Goal: Information Seeking & Learning: Learn about a topic

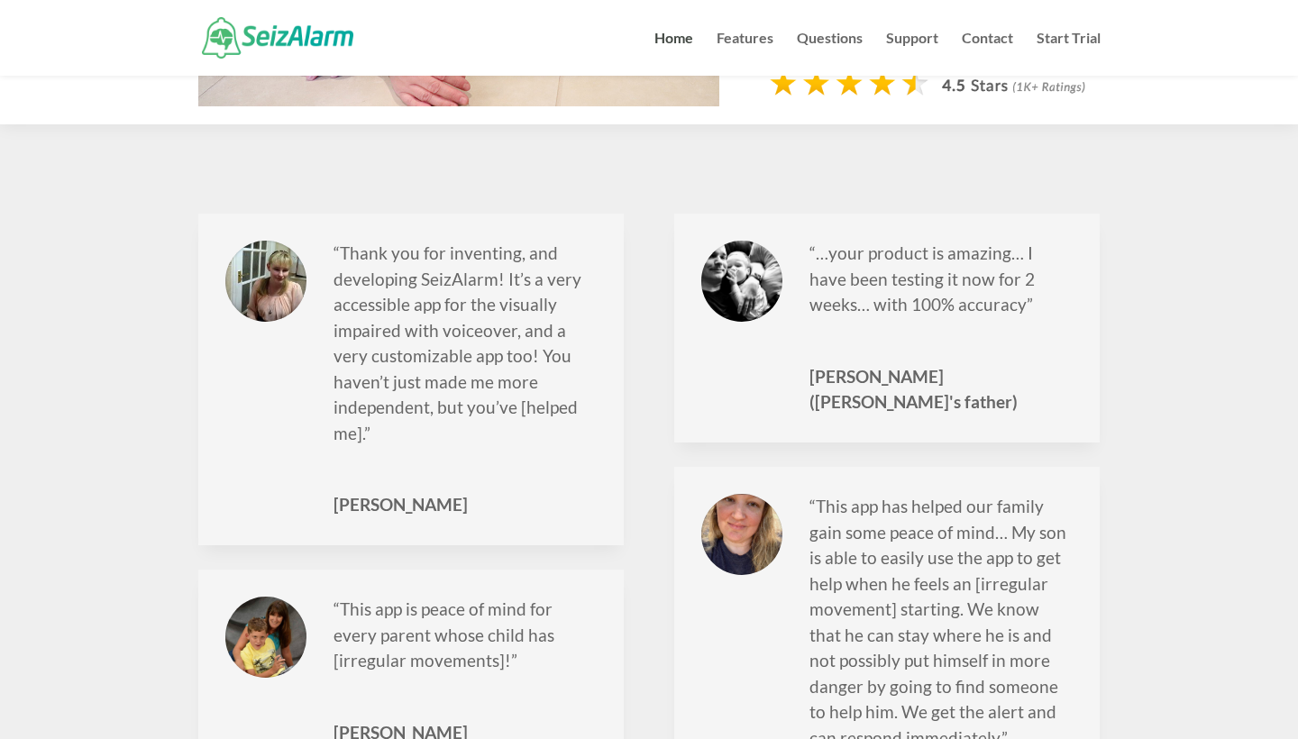
scroll to position [2263, 0]
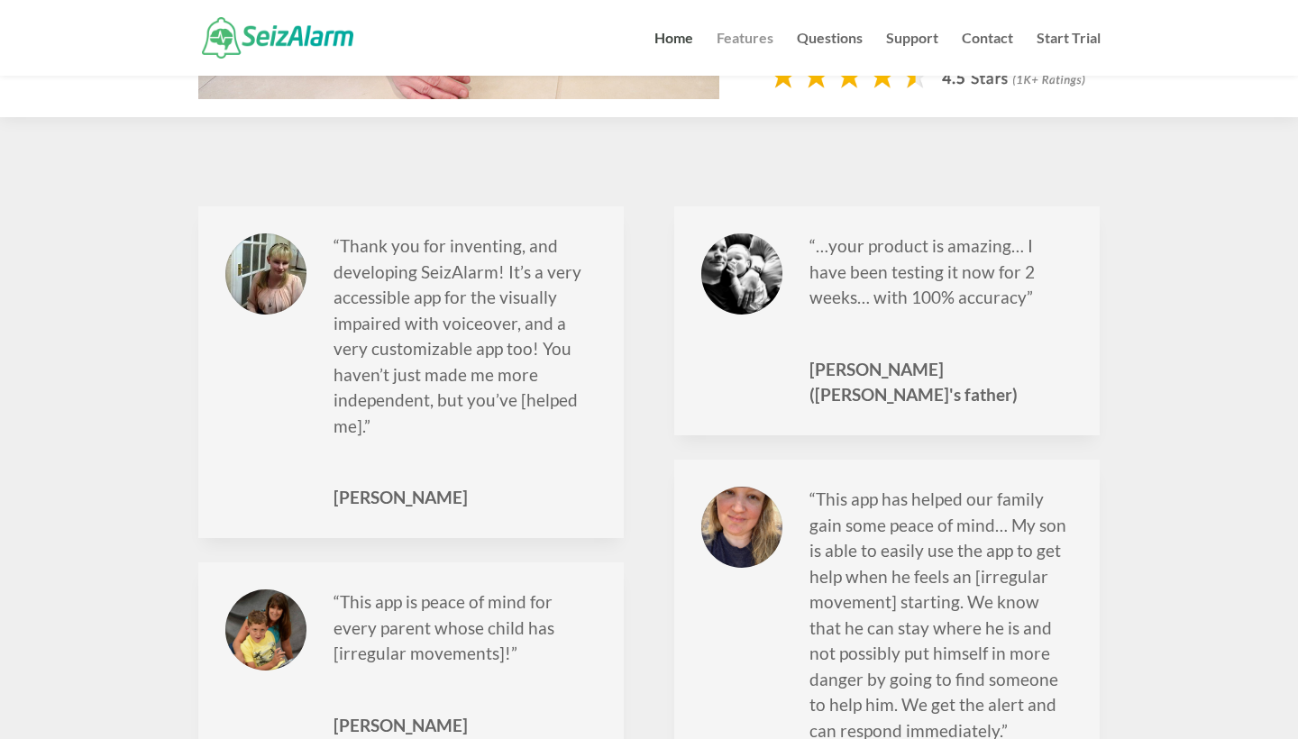
click at [758, 39] on link "Features" at bounding box center [744, 54] width 57 height 44
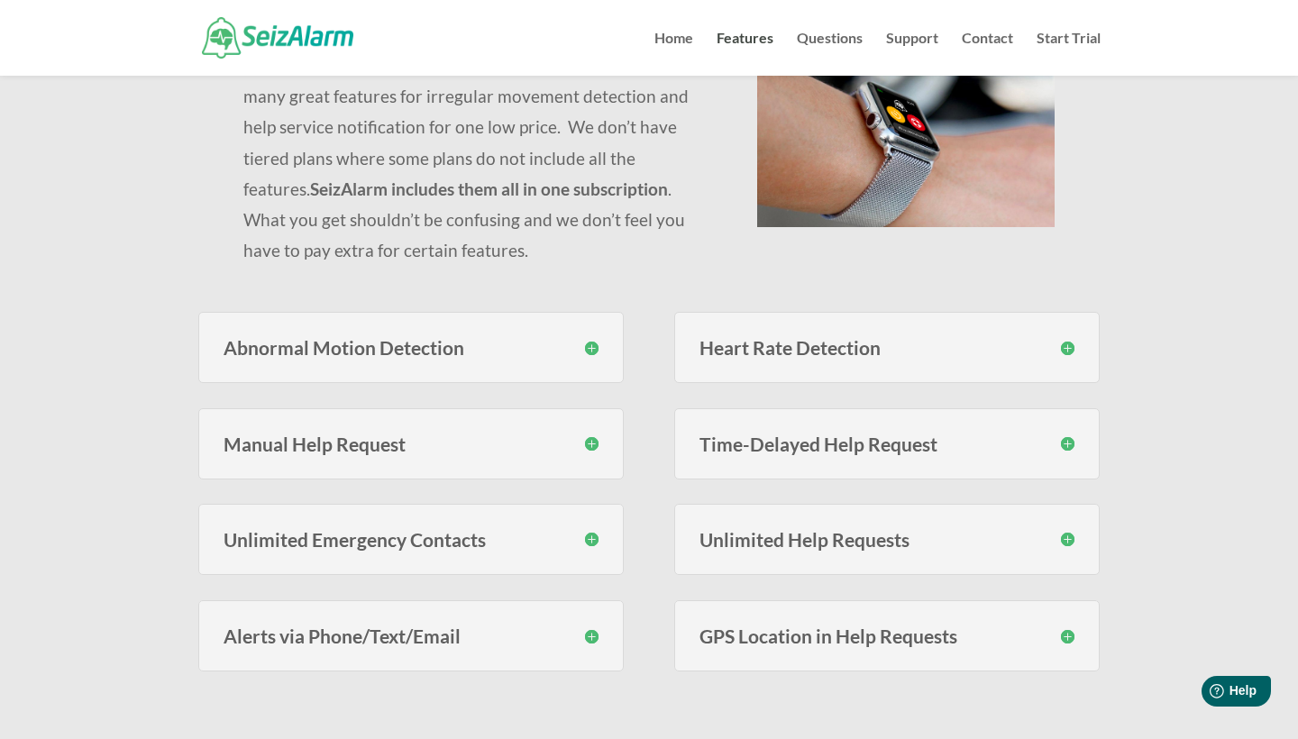
scroll to position [231, 0]
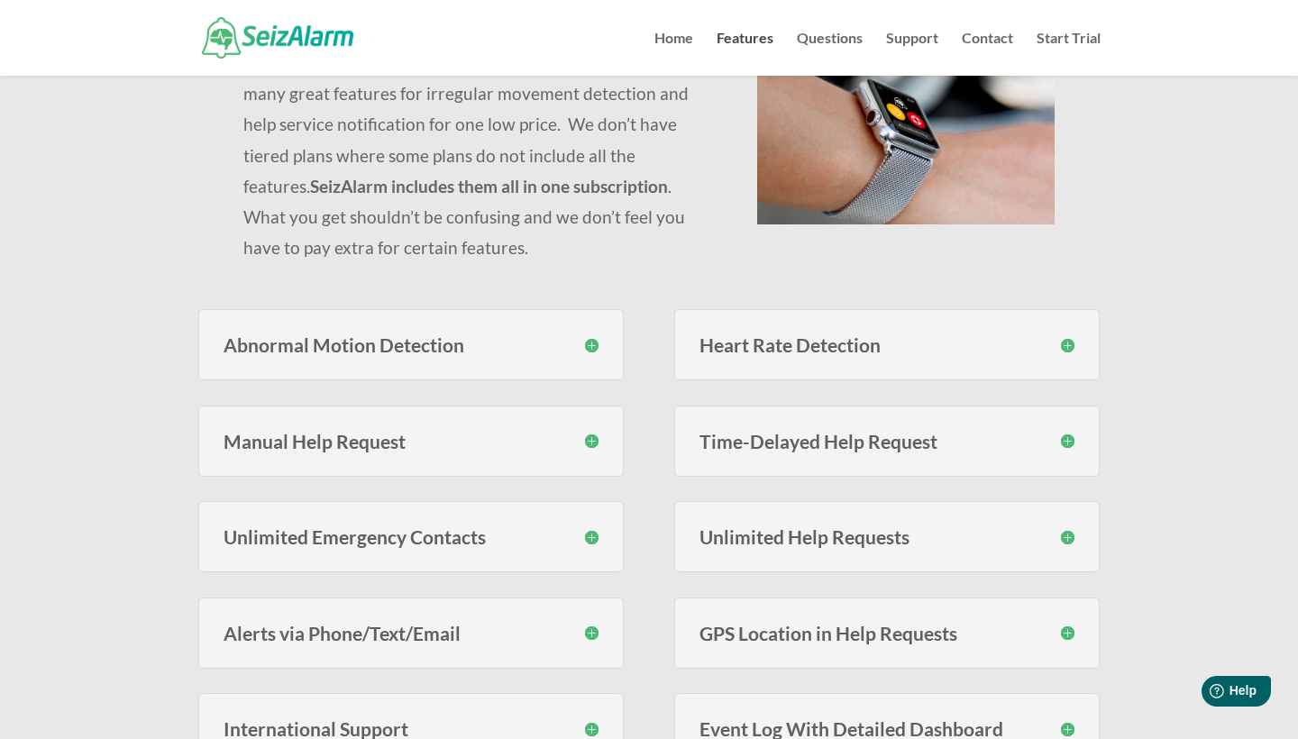
click at [562, 330] on div "Abnormal Motion Detection SeizAlarm monitors for erratic motion using proprieta…" at bounding box center [411, 344] width 426 height 71
click at [587, 346] on h3 "Abnormal Motion Detection" at bounding box center [411, 344] width 376 height 19
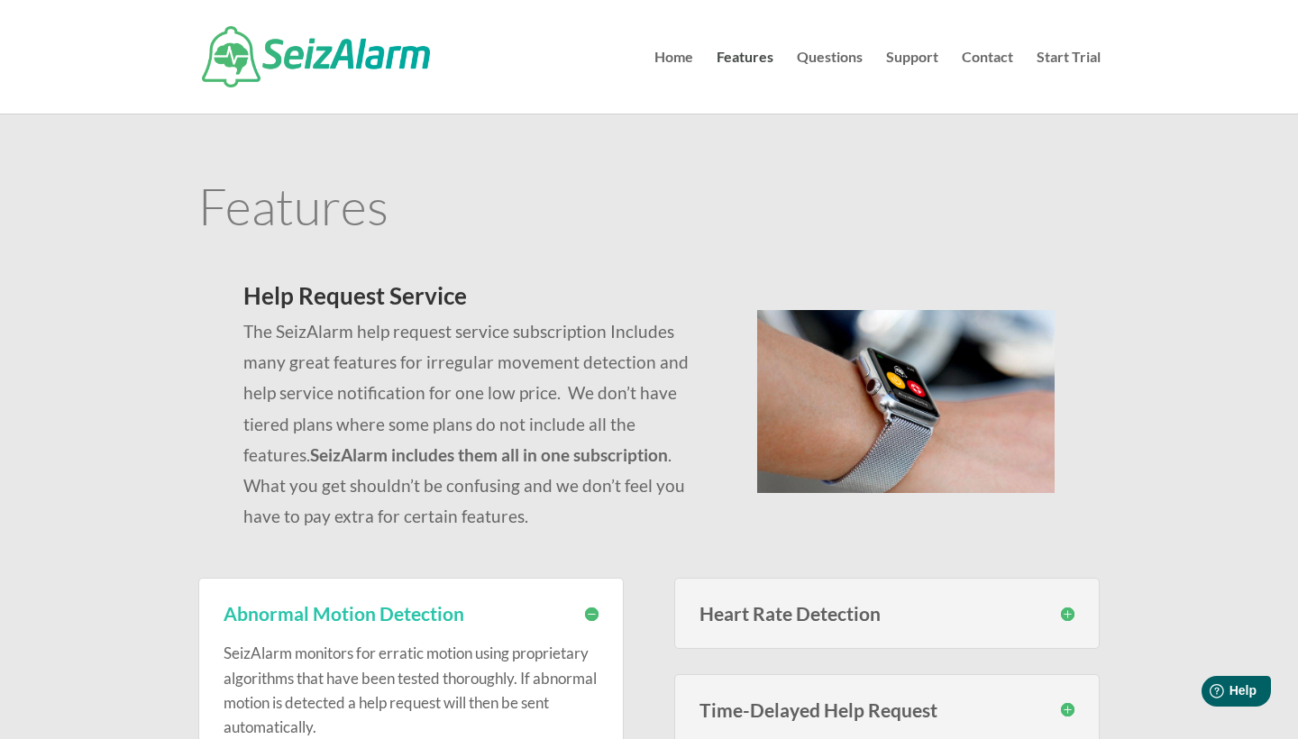
scroll to position [0, 0]
click at [839, 59] on link "Questions" at bounding box center [830, 81] width 66 height 63
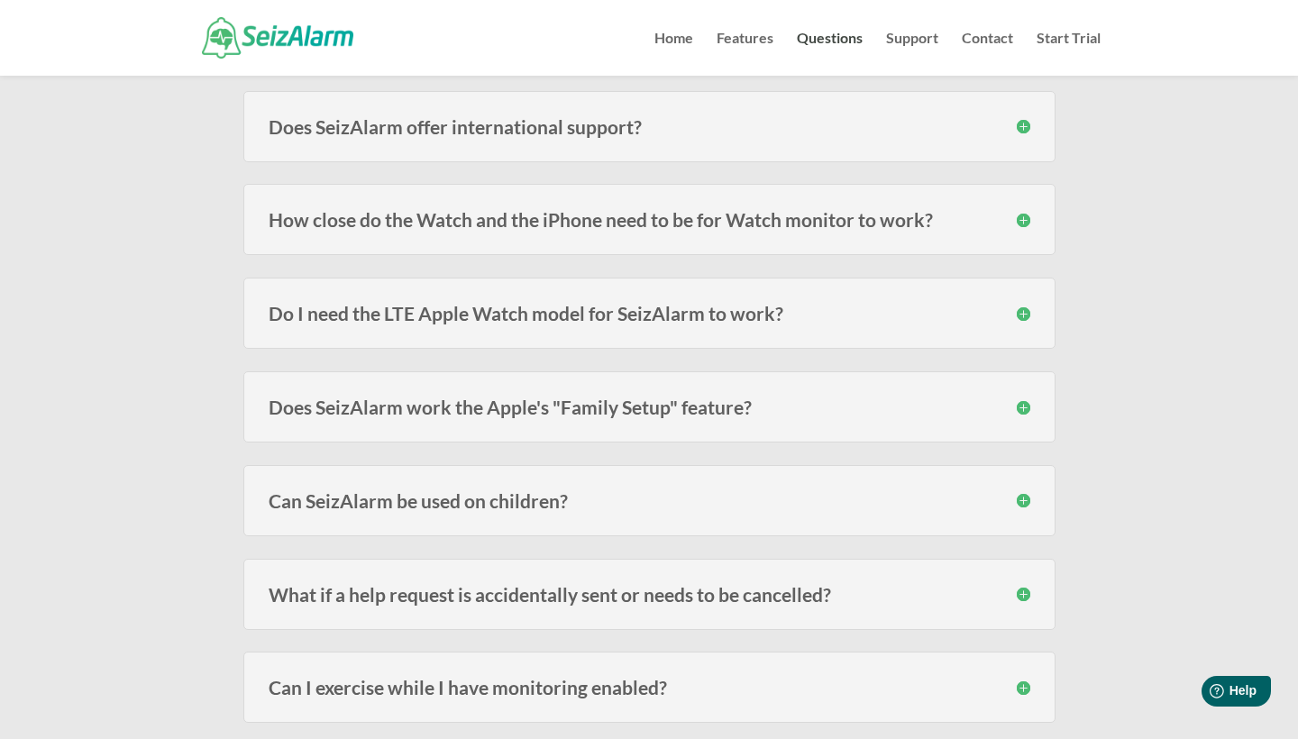
scroll to position [545, 0]
click at [1017, 311] on h3 "Do I need the LTE Apple Watch model for SeizAlarm to work?" at bounding box center [649, 311] width 761 height 19
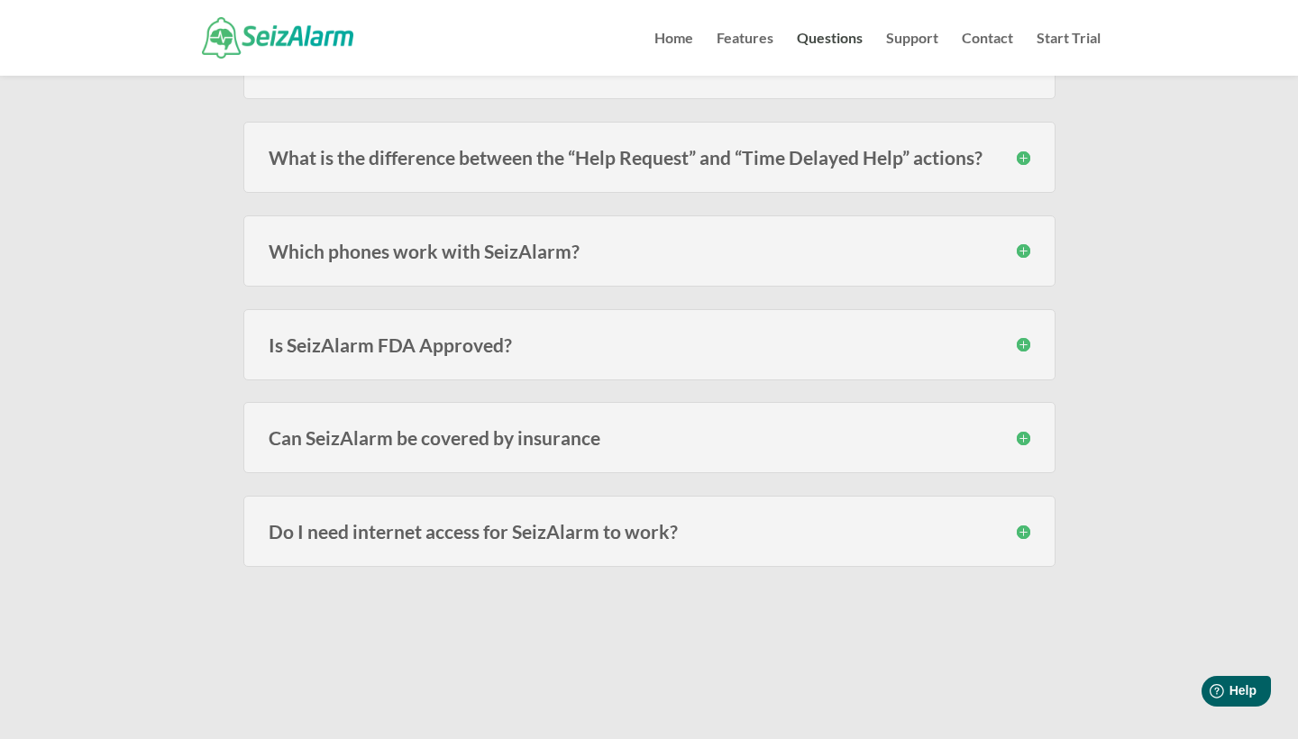
scroll to position [2025, 0]
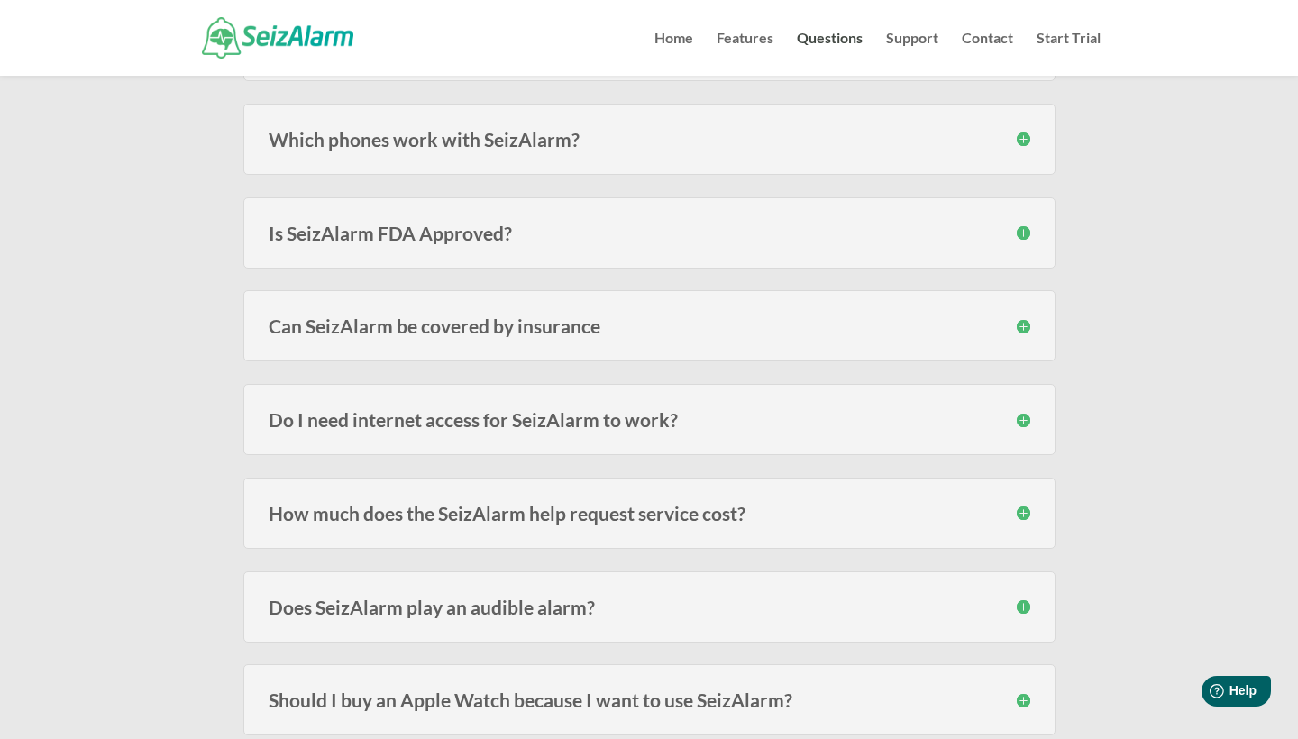
click at [857, 518] on h3 "How much does the SeizAlarm help request service cost?" at bounding box center [649, 513] width 761 height 19
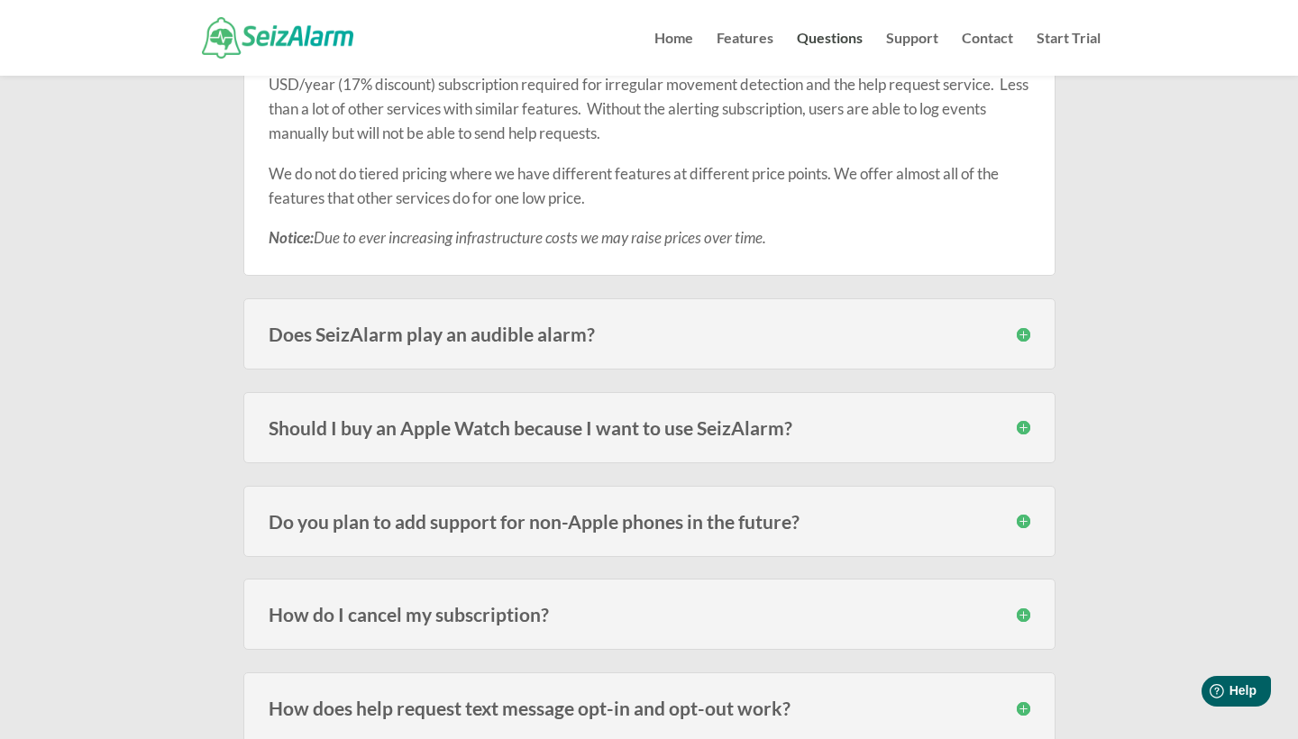
scroll to position [2518, 0]
click at [1026, 424] on h3 "Should I buy an Apple Watch because I want to use SeizAlarm?" at bounding box center [649, 427] width 761 height 19
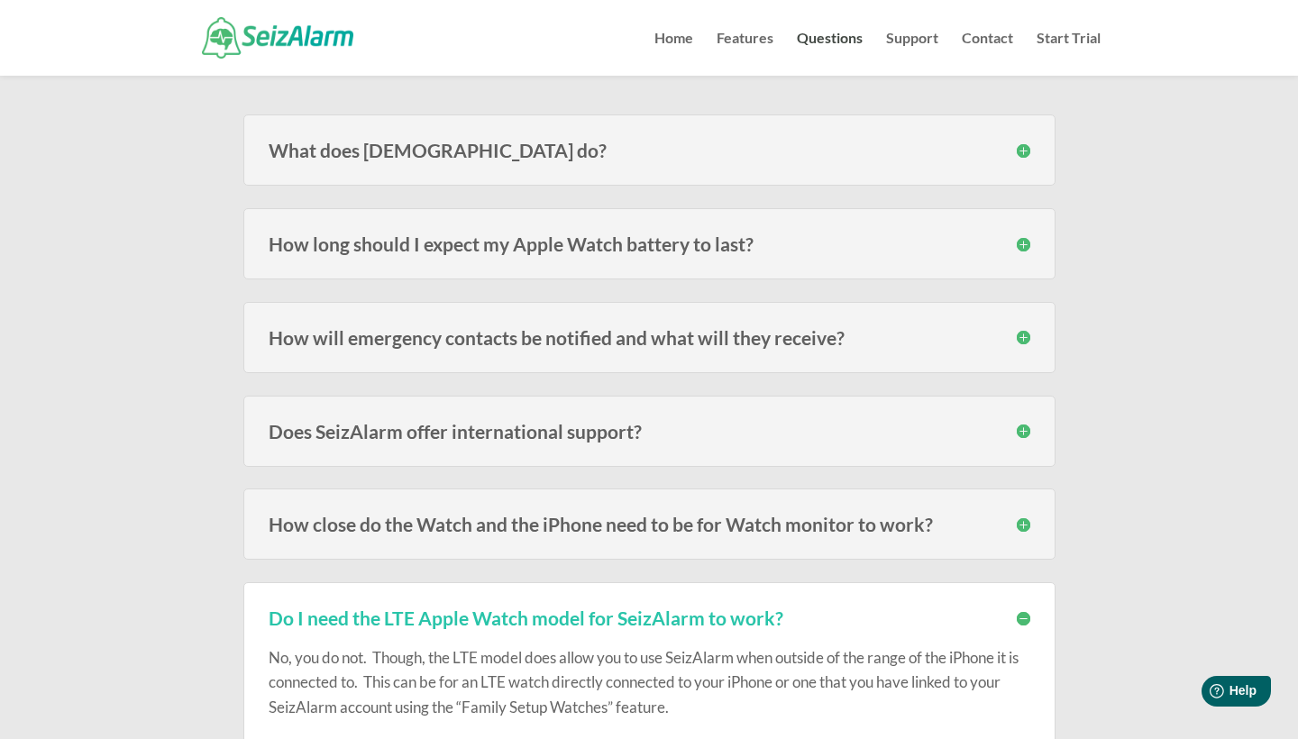
scroll to position [242, 0]
